Goal: Information Seeking & Learning: Compare options

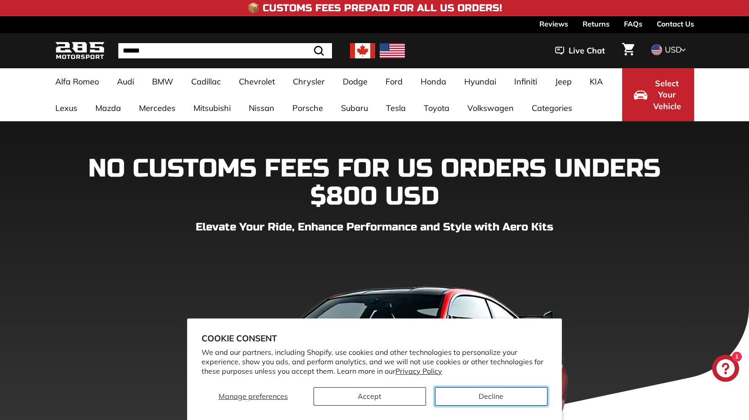
click at [505, 401] on button "Decline" at bounding box center [491, 397] width 112 height 18
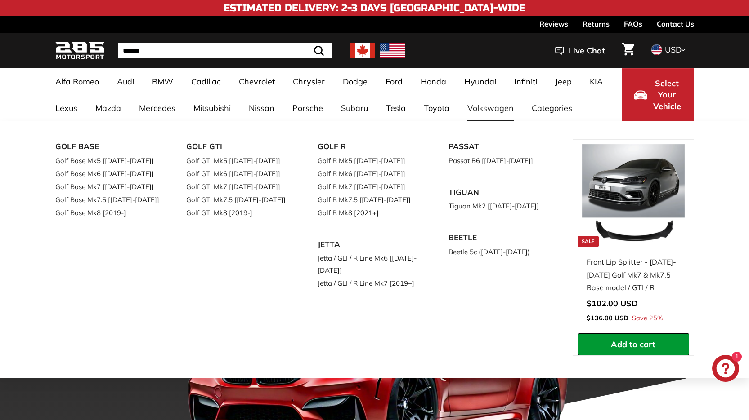
click at [358, 286] on link "Jetta / GLI / R Line Mk7 [2019+]" at bounding box center [370, 283] width 106 height 13
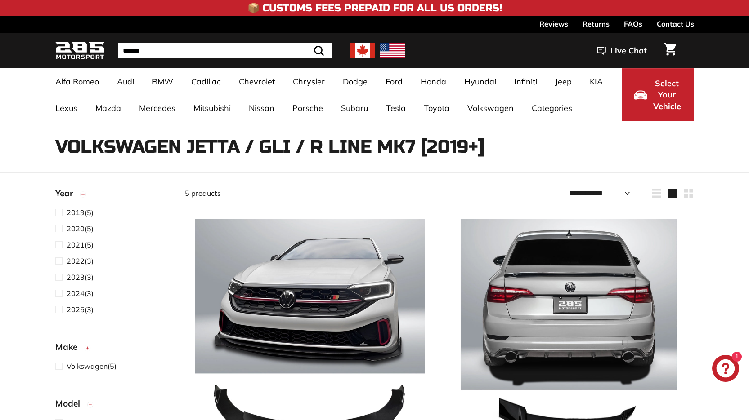
select select "**********"
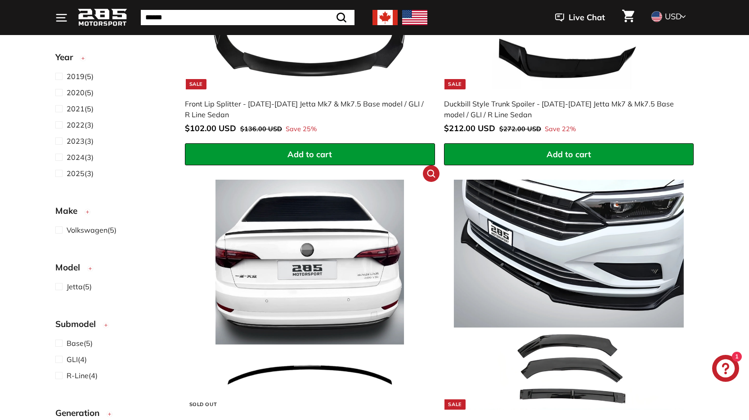
scroll to position [450, 0]
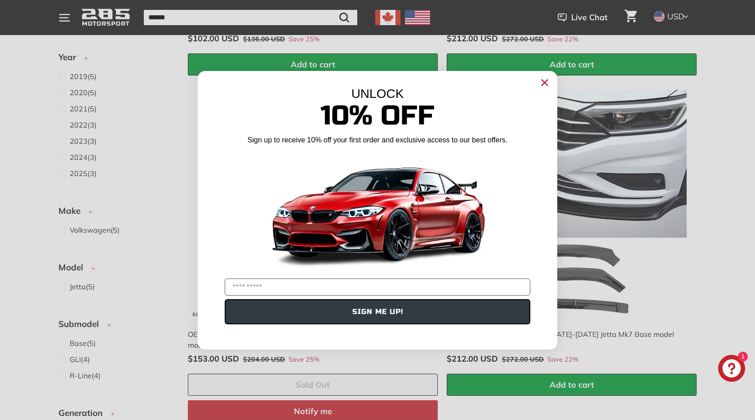
click at [543, 80] on icon "Close dialog" at bounding box center [545, 83] width 6 height 6
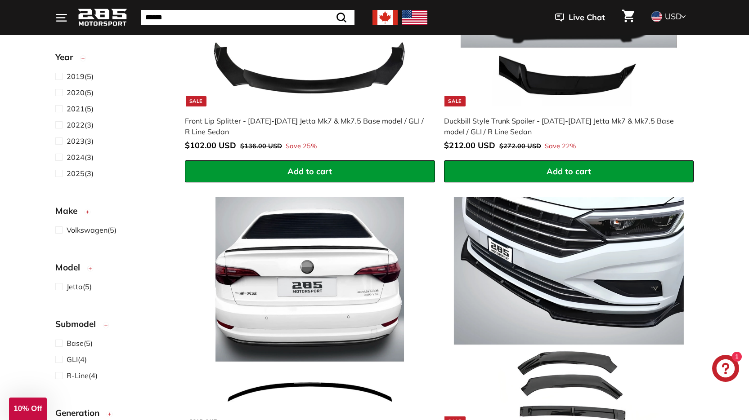
scroll to position [330, 0]
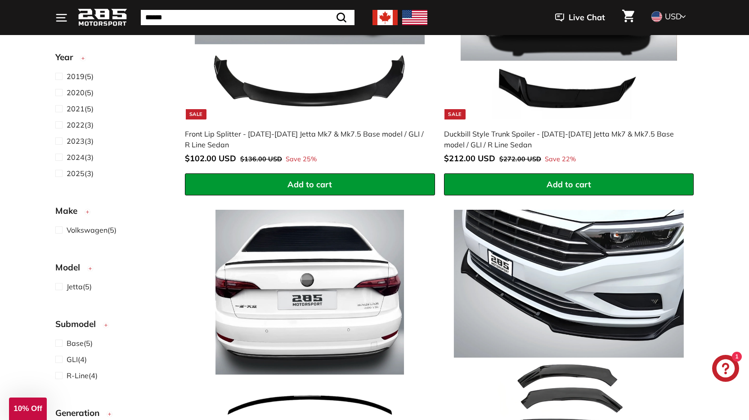
click at [297, 85] on img at bounding box center [310, 4] width 230 height 230
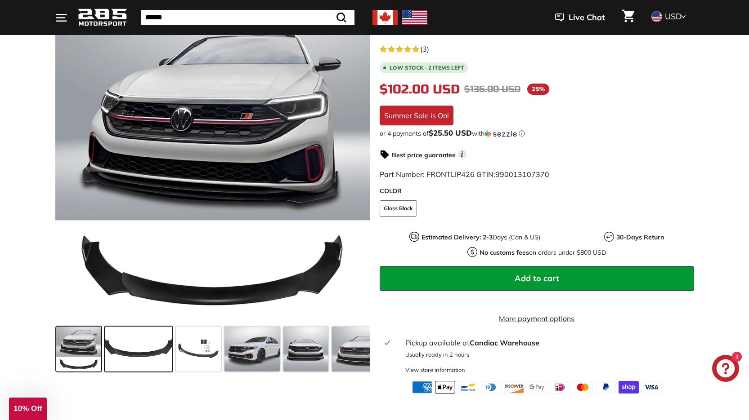
scroll to position [150, 0]
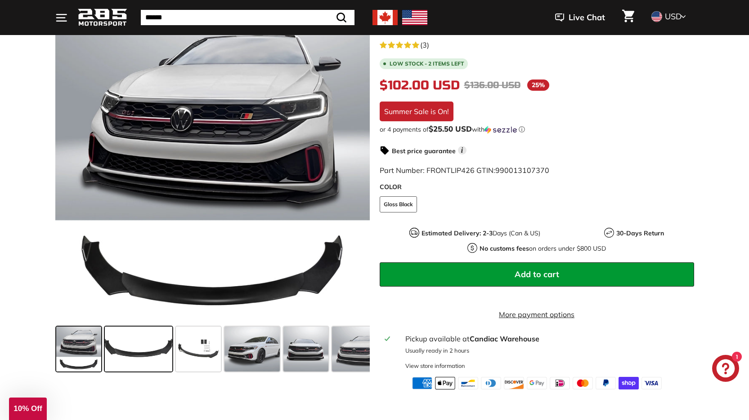
click at [151, 347] on span at bounding box center [138, 349] width 67 height 45
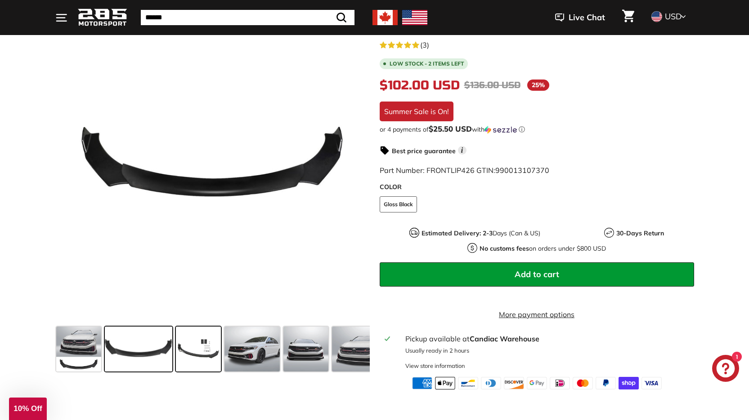
click at [197, 352] on span at bounding box center [198, 349] width 45 height 45
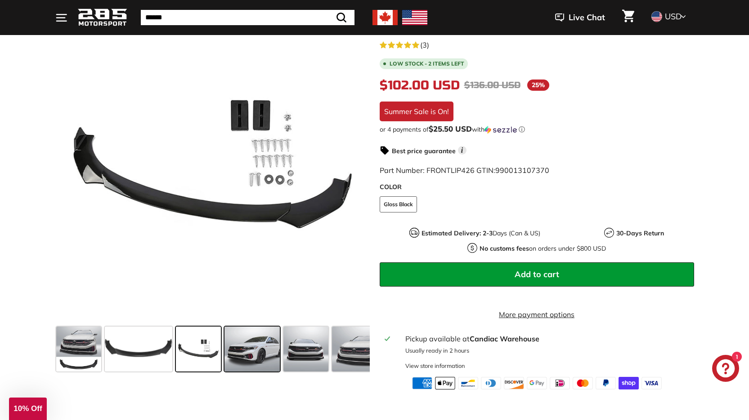
click at [260, 349] on span at bounding box center [252, 349] width 56 height 45
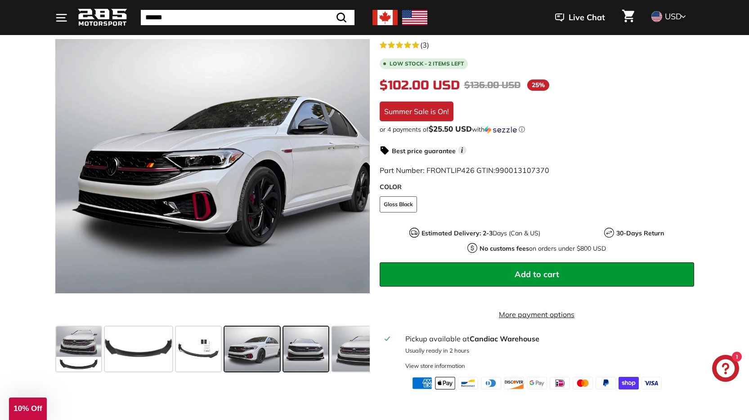
click at [300, 356] on span at bounding box center [305, 349] width 45 height 45
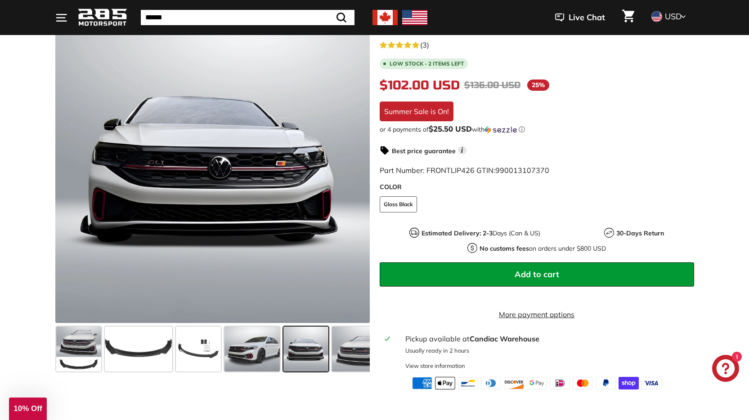
click at [372, 352] on div "Front Lip Splitter - 2019-2025 Jetta Mk7 & Mk7.5 Base model / GLI / R Line Seda…" at bounding box center [532, 197] width 324 height 386
click at [358, 165] on icon at bounding box center [356, 167] width 21 height 21
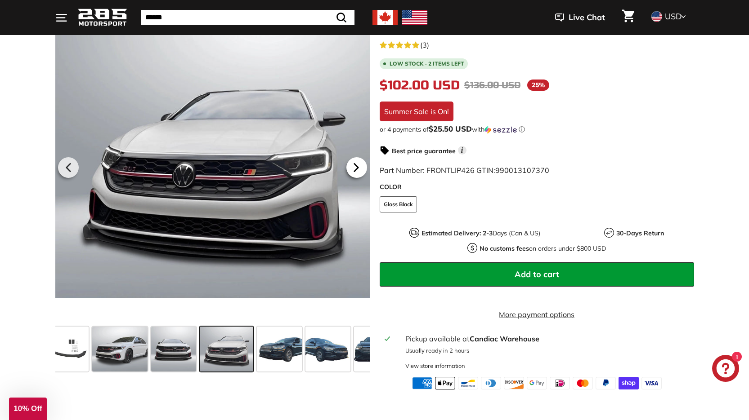
scroll to position [0, 147]
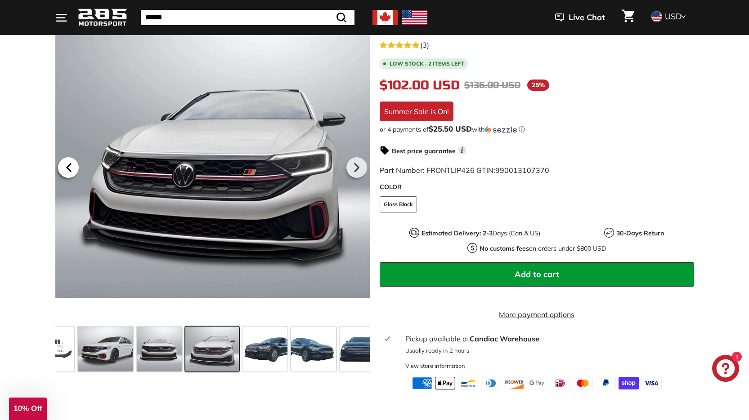
click at [73, 166] on icon at bounding box center [68, 167] width 21 height 21
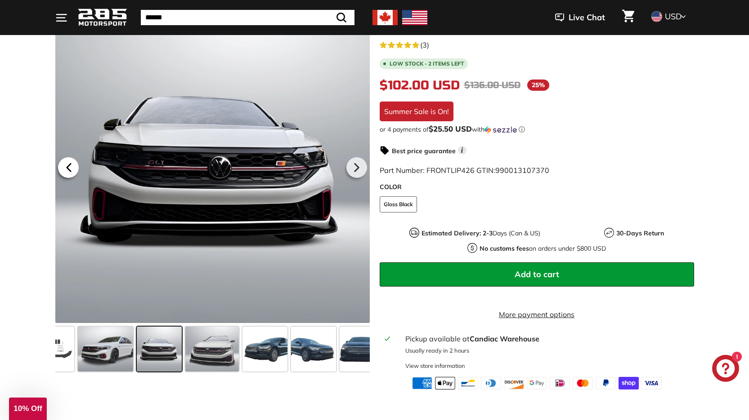
click at [73, 166] on icon at bounding box center [68, 167] width 21 height 21
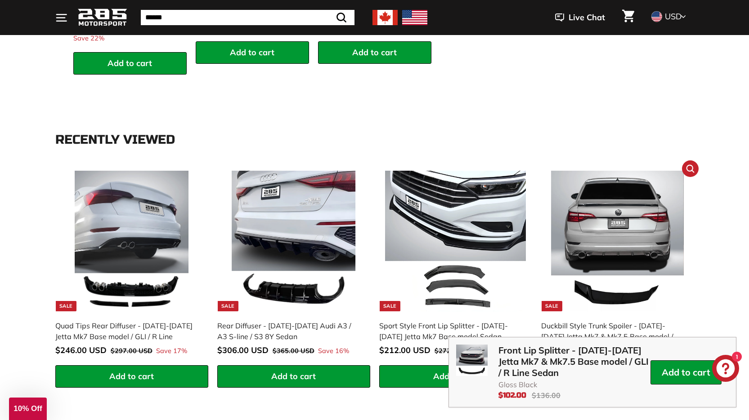
scroll to position [1079, 0]
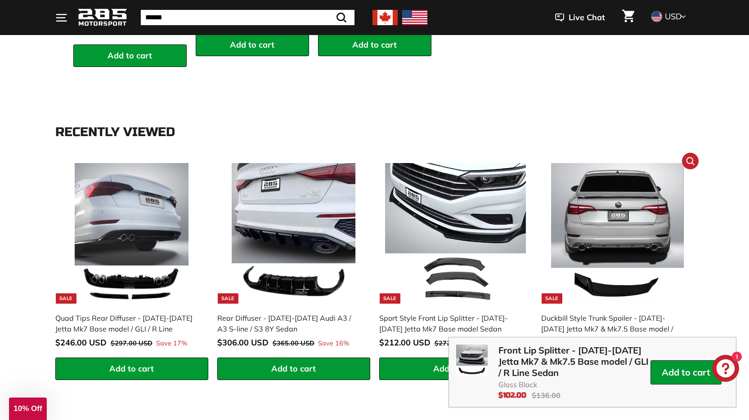
click at [612, 208] on img at bounding box center [617, 233] width 141 height 141
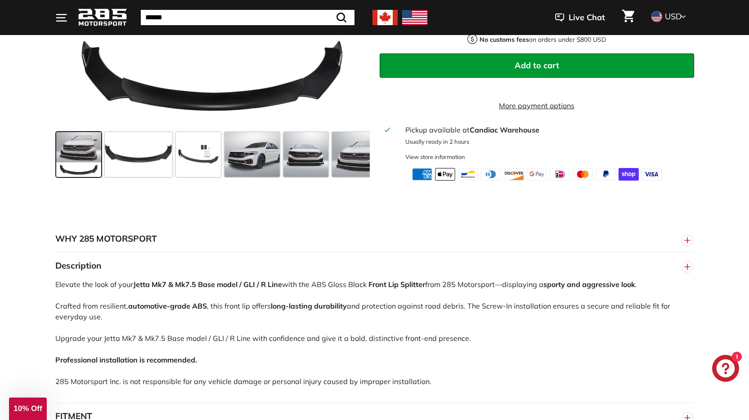
scroll to position [360, 0]
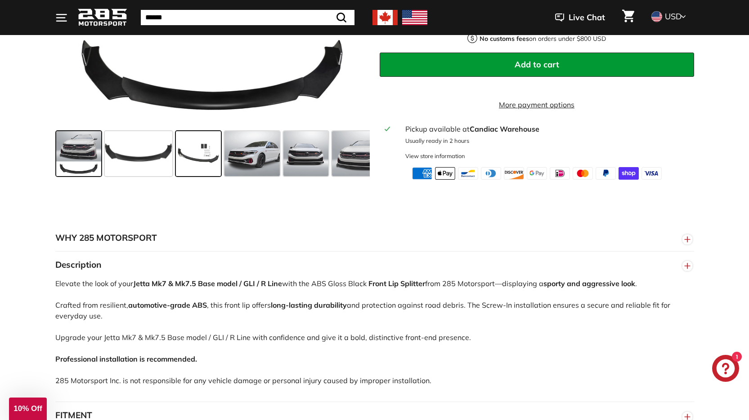
click at [211, 163] on span at bounding box center [198, 153] width 45 height 45
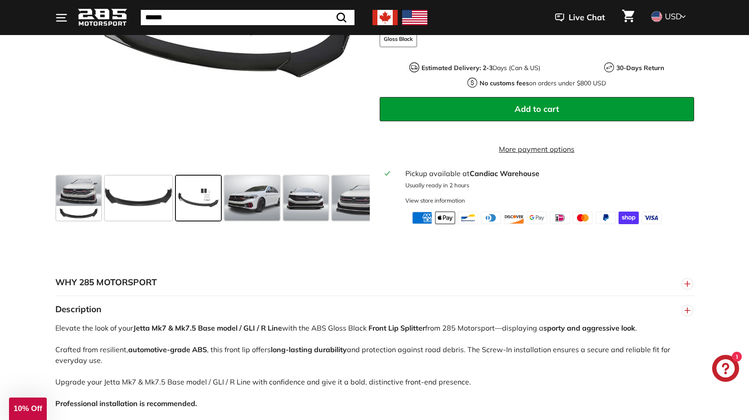
scroll to position [210, 0]
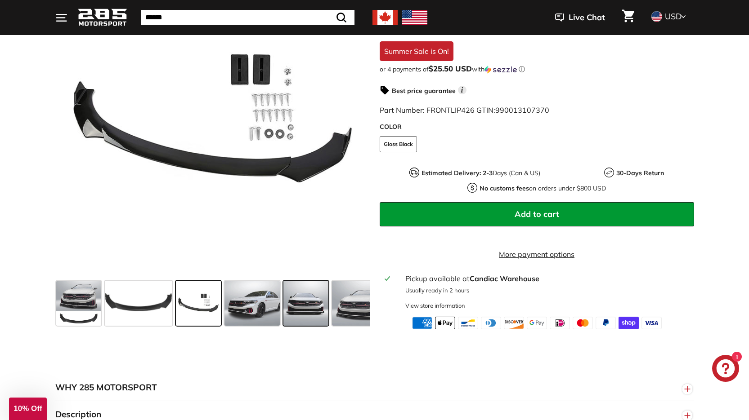
click at [306, 303] on span at bounding box center [305, 303] width 45 height 45
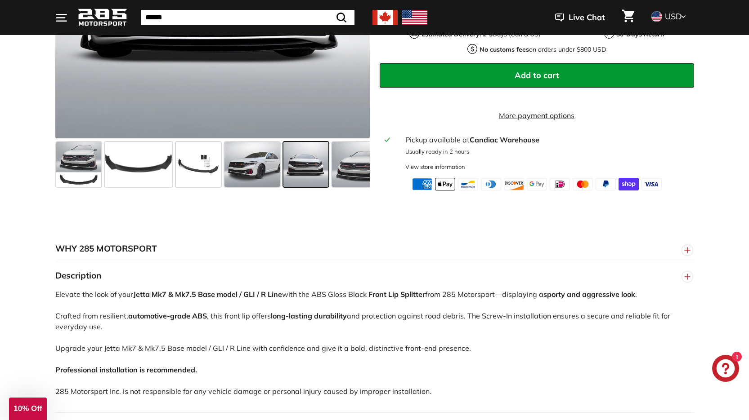
scroll to position [360, 0]
